Goal: Task Accomplishment & Management: Use online tool/utility

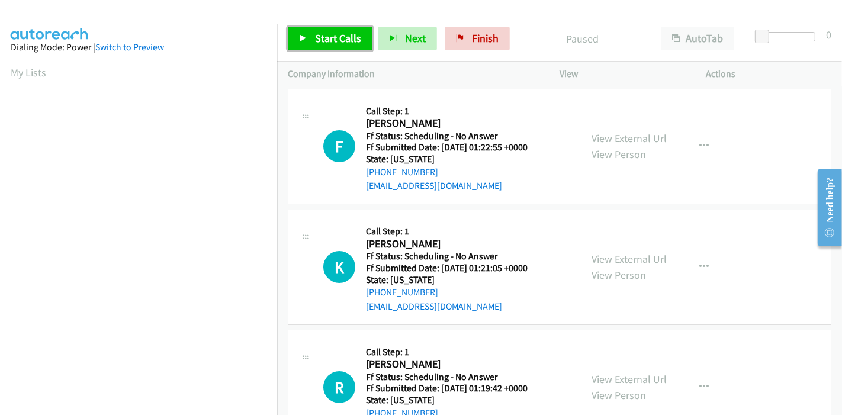
click at [324, 46] on link "Start Calls" at bounding box center [330, 39] width 85 height 24
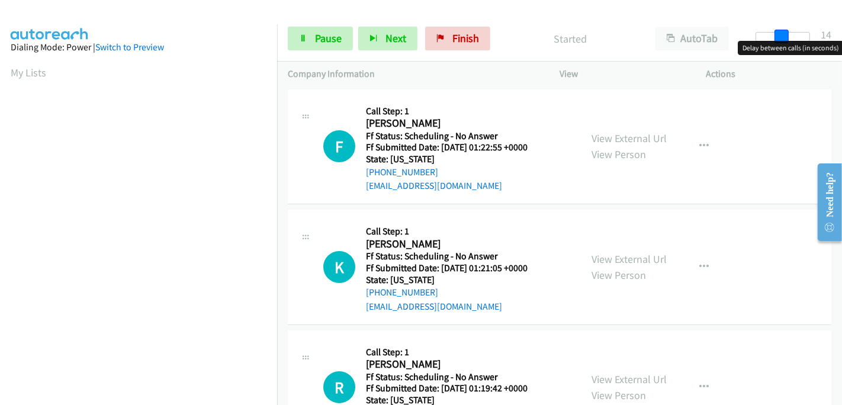
drag, startPoint x: 758, startPoint y: 31, endPoint x: 783, endPoint y: 31, distance: 25.5
click at [783, 31] on span at bounding box center [781, 37] width 14 height 14
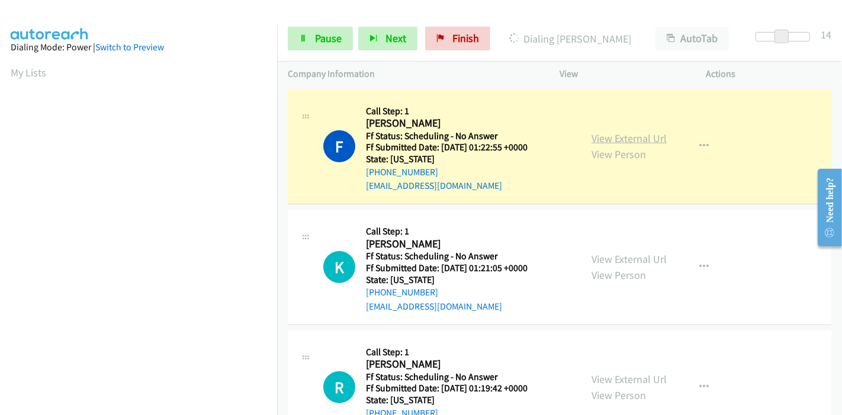
click at [651, 137] on link "View External Url" at bounding box center [628, 138] width 75 height 14
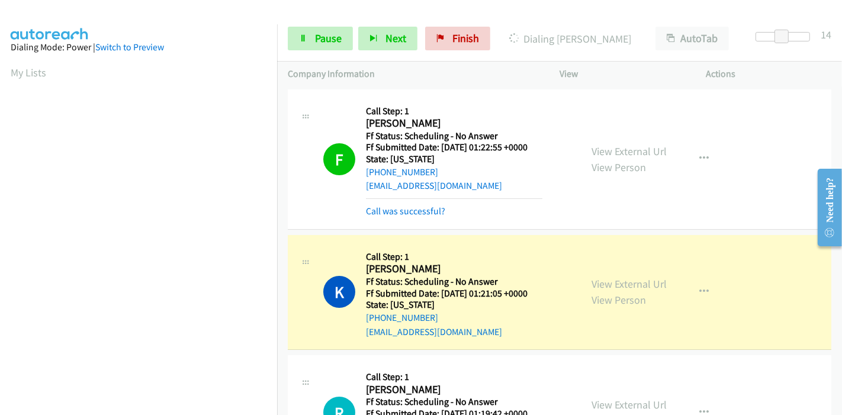
scroll to position [250, 0]
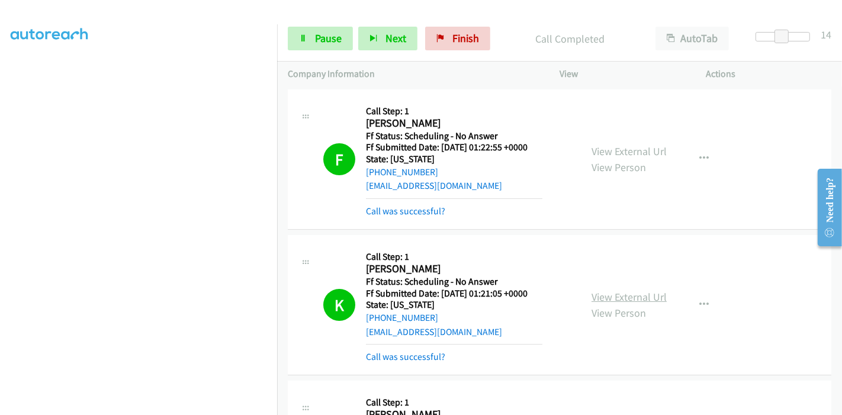
click at [630, 295] on link "View External Url" at bounding box center [628, 297] width 75 height 14
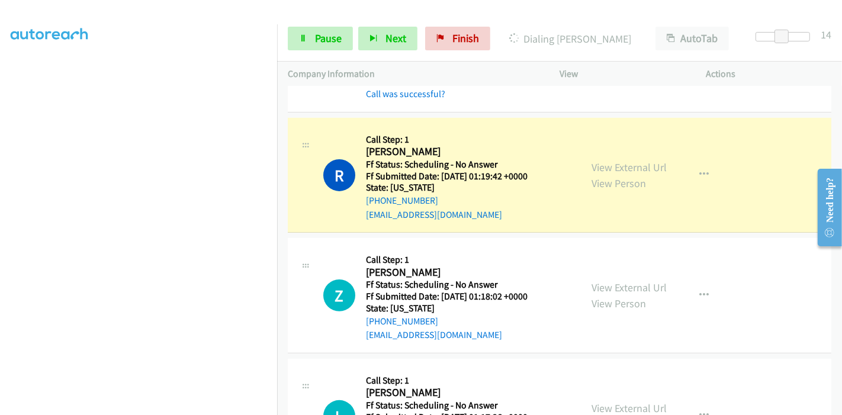
scroll to position [184, 0]
click at [629, 166] on link "View External Url" at bounding box center [628, 167] width 75 height 14
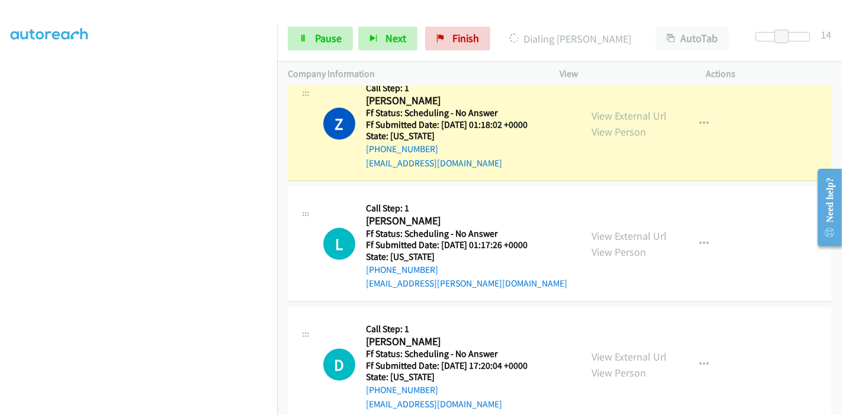
scroll to position [394, 0]
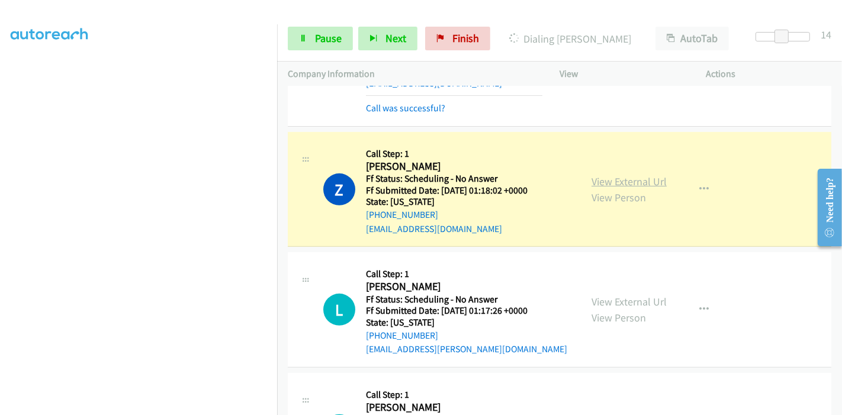
click at [649, 182] on link "View External Url" at bounding box center [628, 182] width 75 height 14
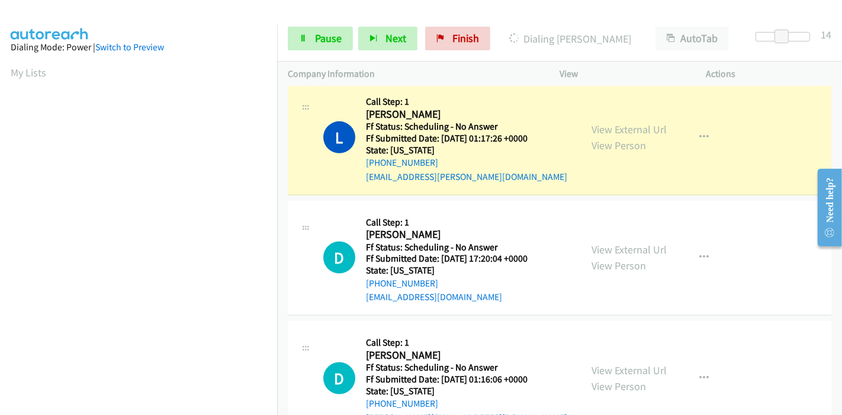
scroll to position [250, 0]
click at [648, 125] on link "View External Url" at bounding box center [628, 130] width 75 height 14
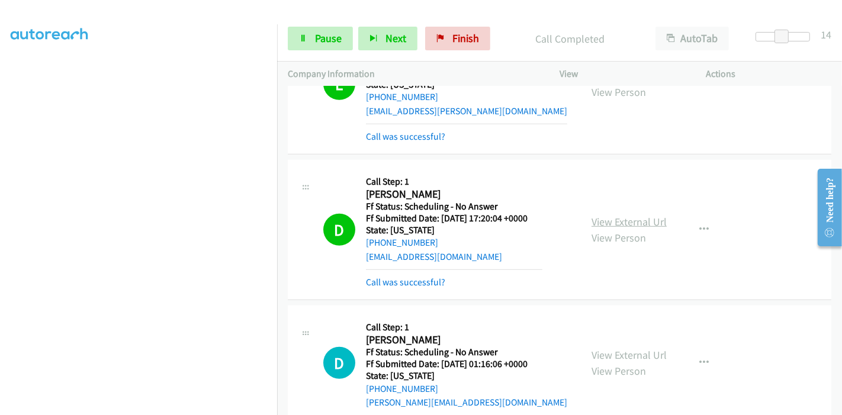
click at [604, 226] on link "View External Url" at bounding box center [628, 222] width 75 height 14
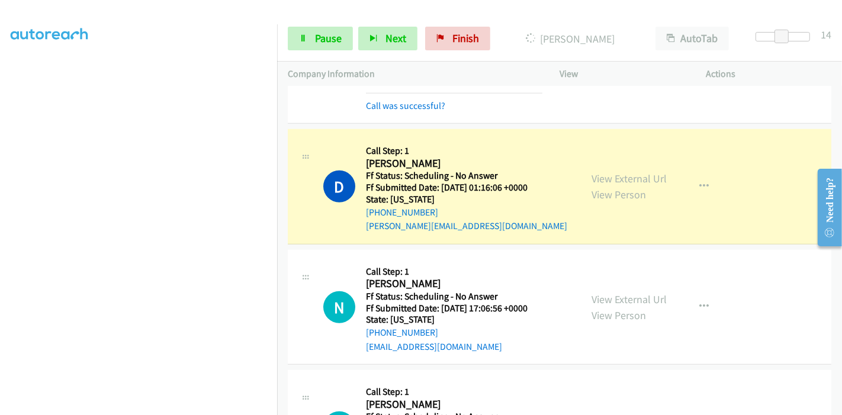
scroll to position [855, 0]
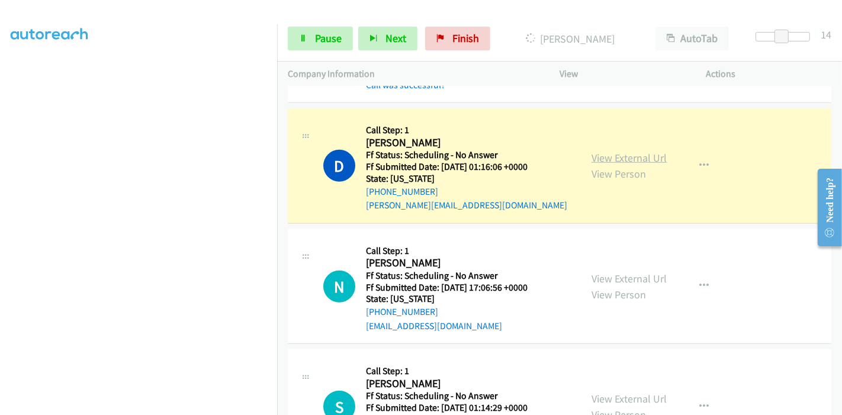
click at [628, 156] on link "View External Url" at bounding box center [628, 158] width 75 height 14
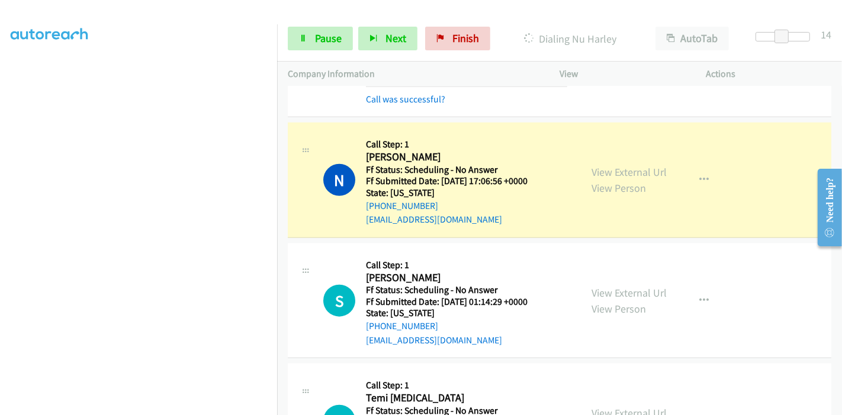
scroll to position [250, 0]
click at [638, 168] on link "View External Url" at bounding box center [628, 172] width 75 height 14
click at [330, 30] on link "Pause" at bounding box center [320, 39] width 65 height 24
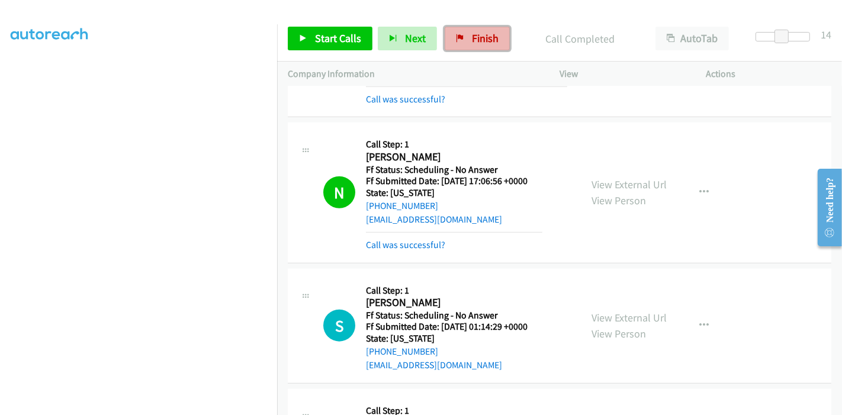
drag, startPoint x: 453, startPoint y: 32, endPoint x: 455, endPoint y: 47, distance: 14.9
click at [453, 33] on link "Finish" at bounding box center [477, 39] width 65 height 24
